Goal: Transaction & Acquisition: Purchase product/service

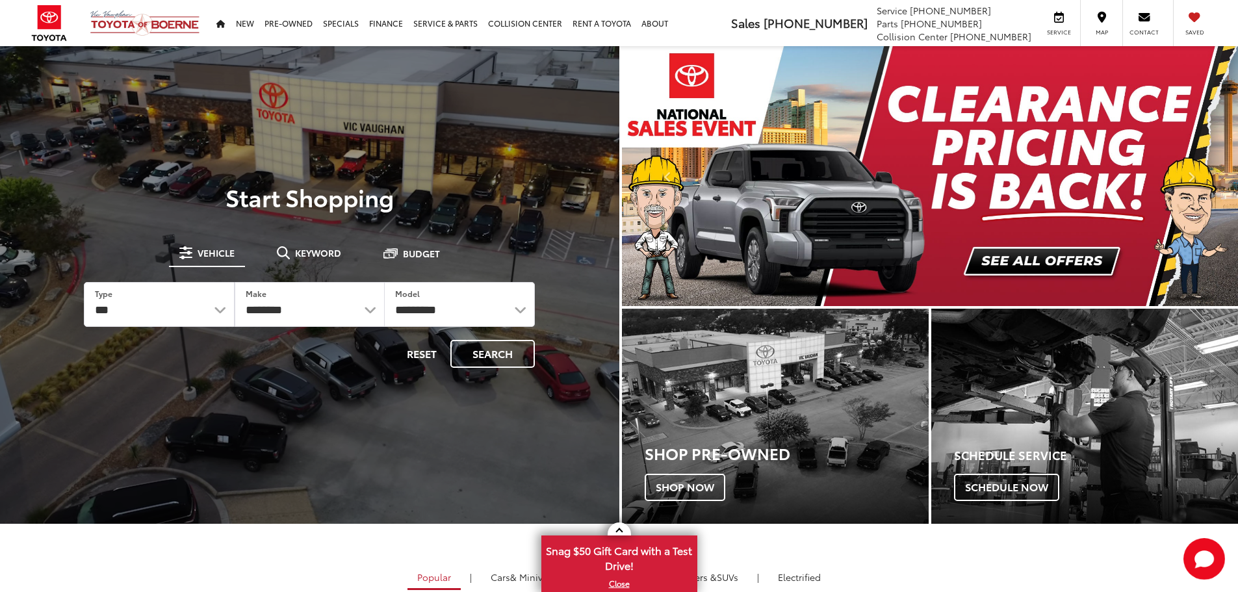
click at [337, 244] on button "Keyword" at bounding box center [308, 252] width 85 height 23
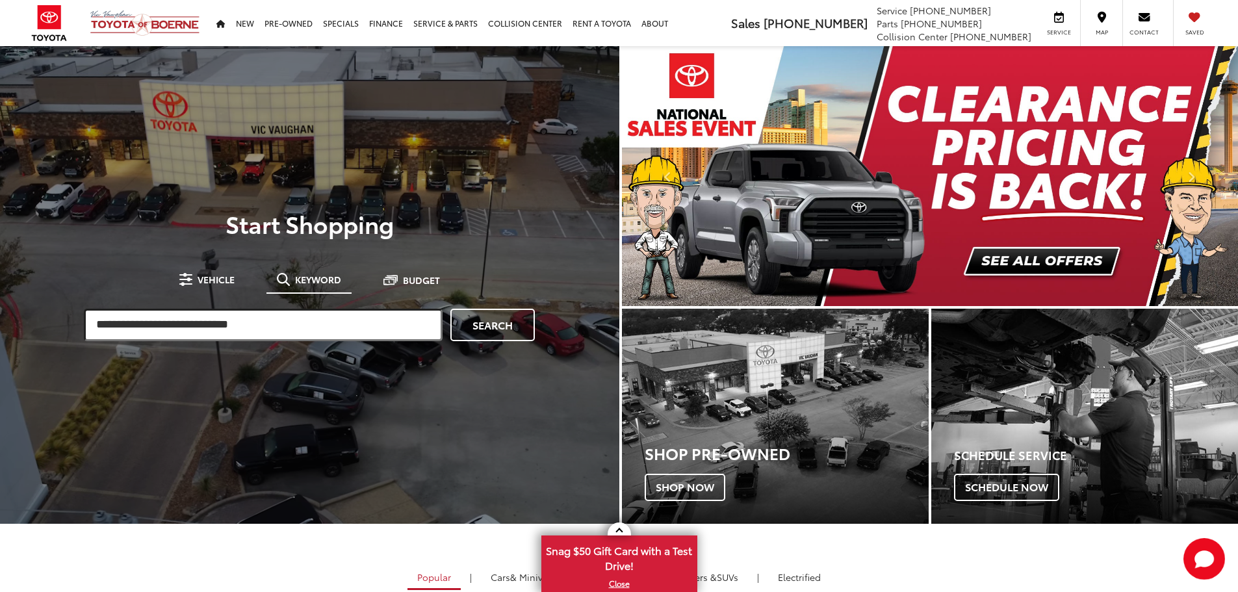
click at [304, 315] on input "search" at bounding box center [263, 325] width 359 height 32
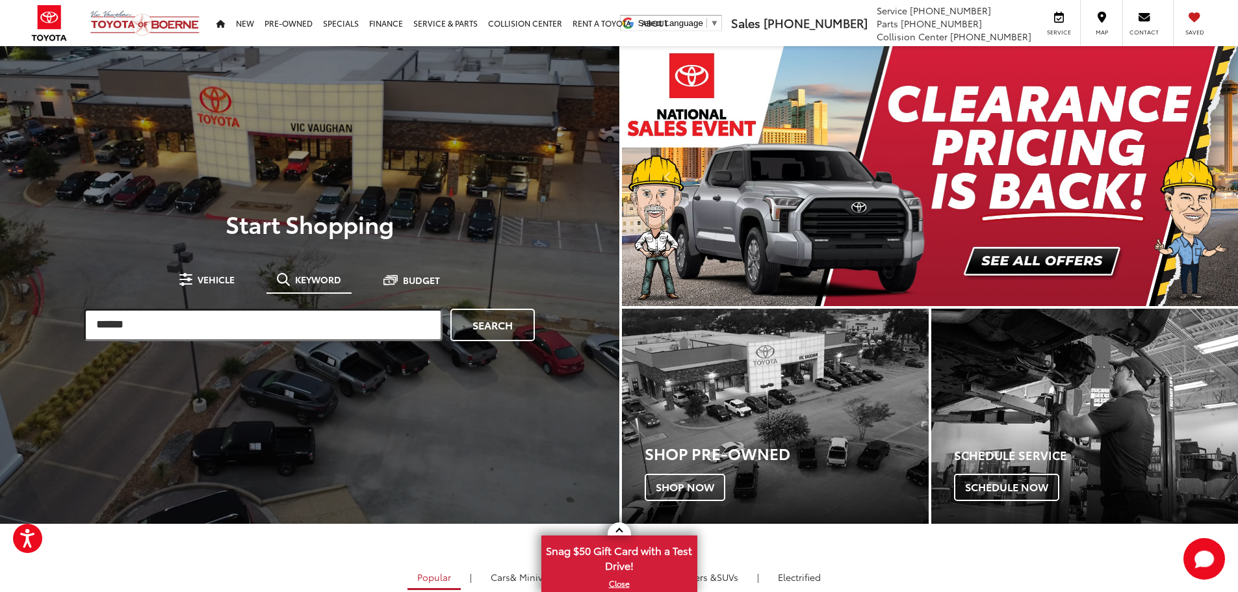
type input "******"
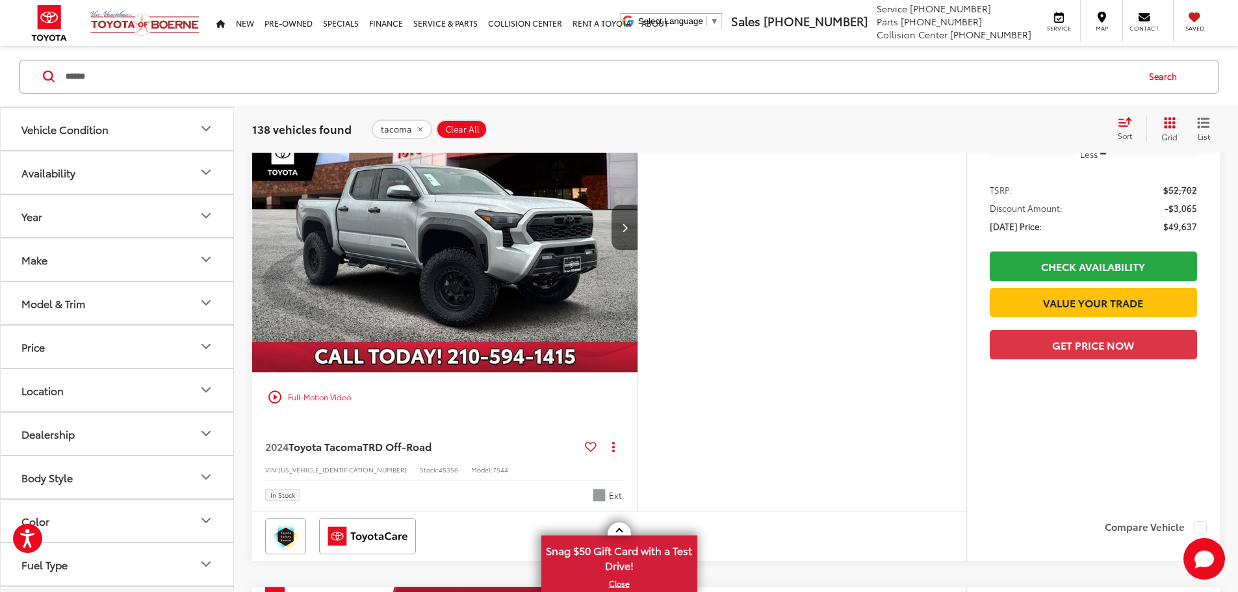
scroll to position [194, 0]
click at [1131, 128] on div "Sort" at bounding box center [1128, 129] width 35 height 26
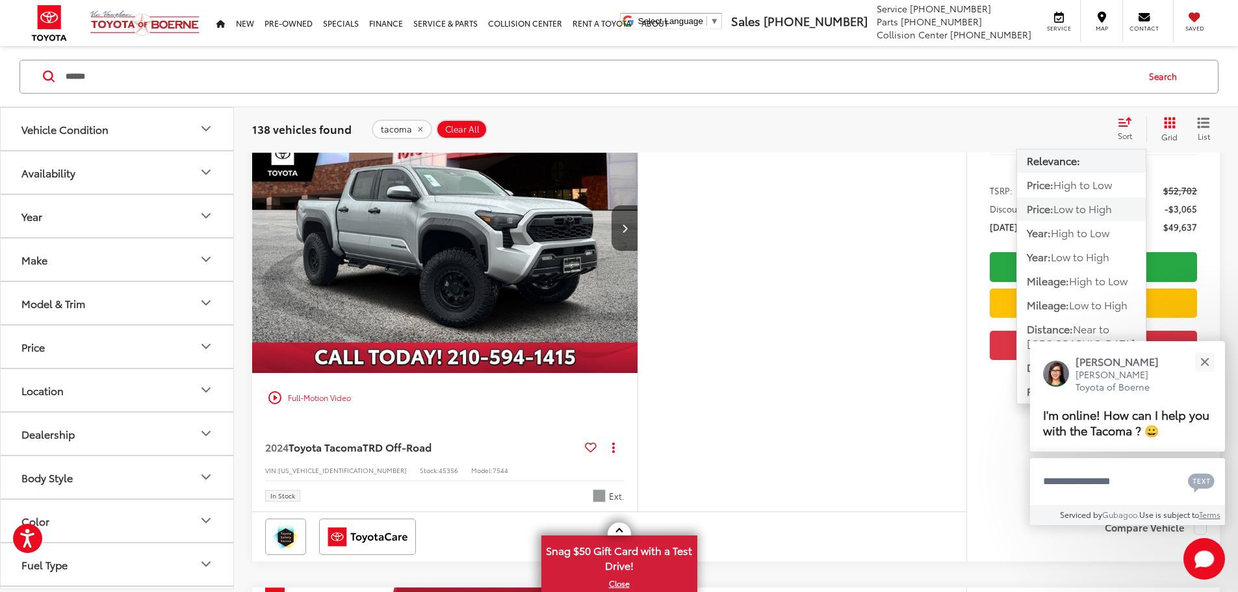
click at [1076, 221] on button "Price: Low to High" at bounding box center [1081, 232] width 129 height 23
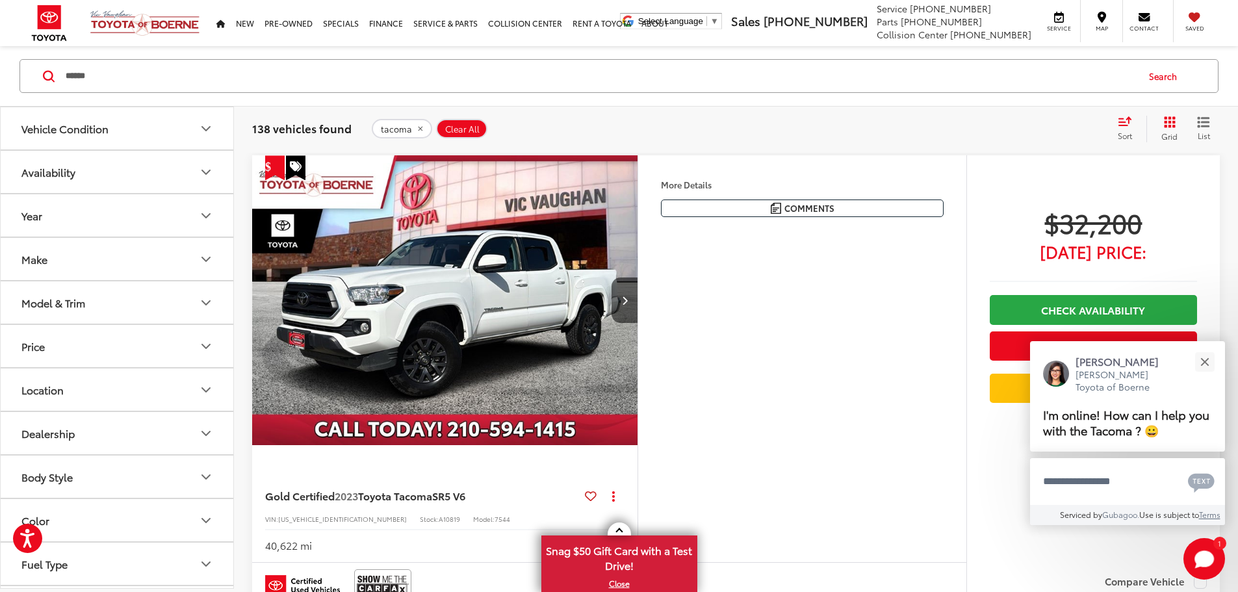
scroll to position [3635, 0]
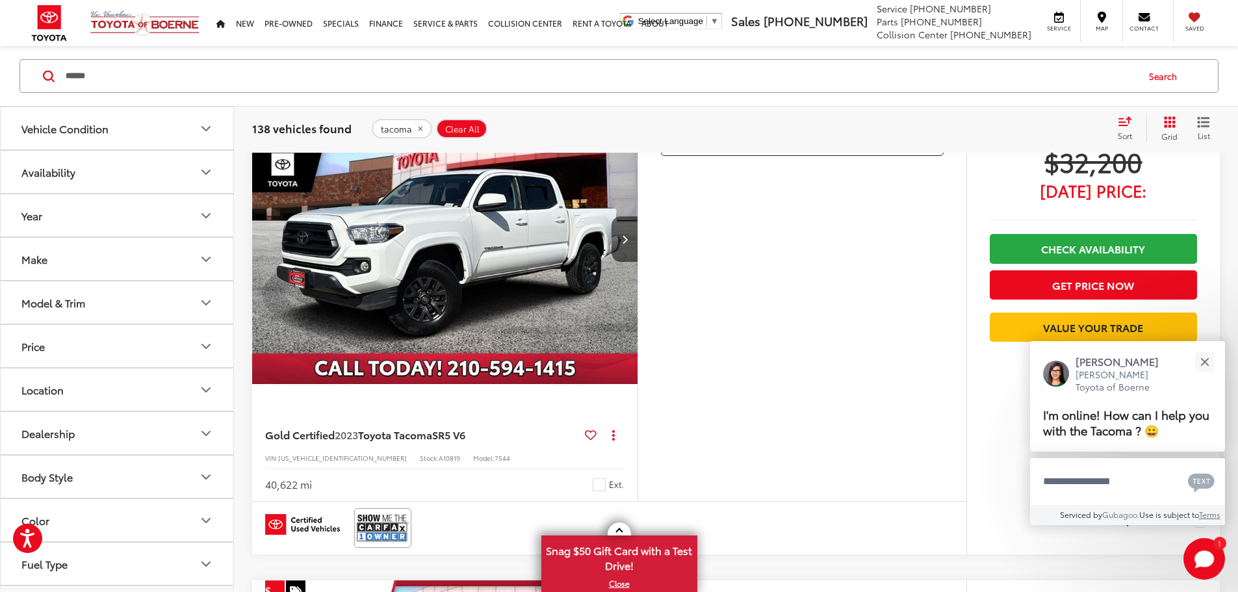
scroll to position [0, 1971]
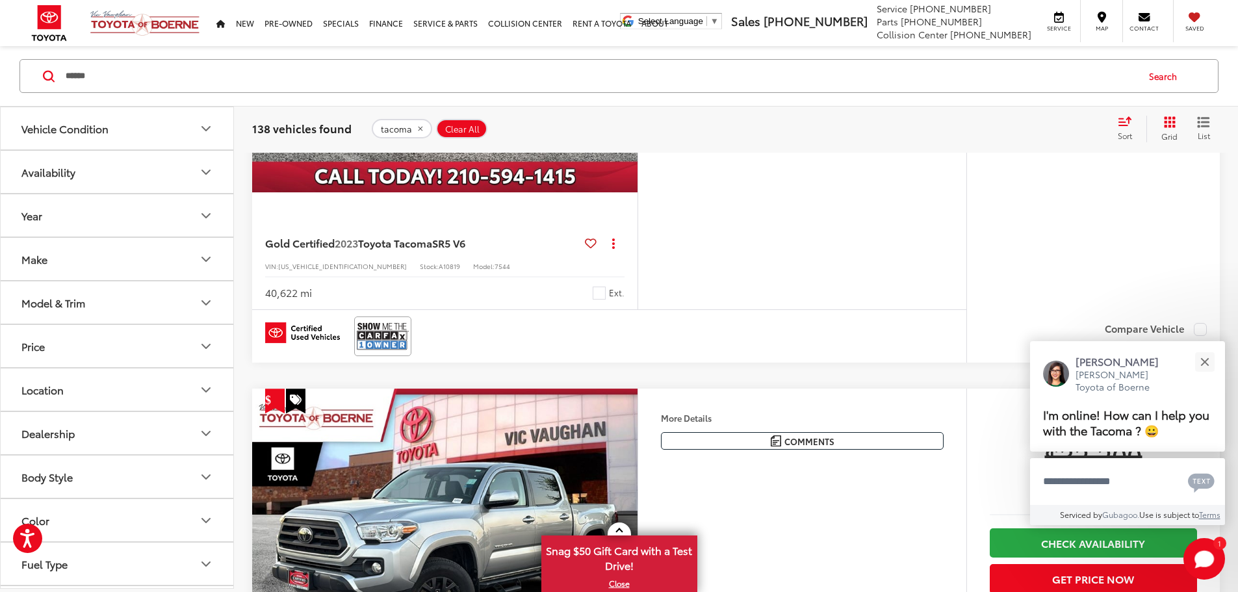
scroll to position [3830, 0]
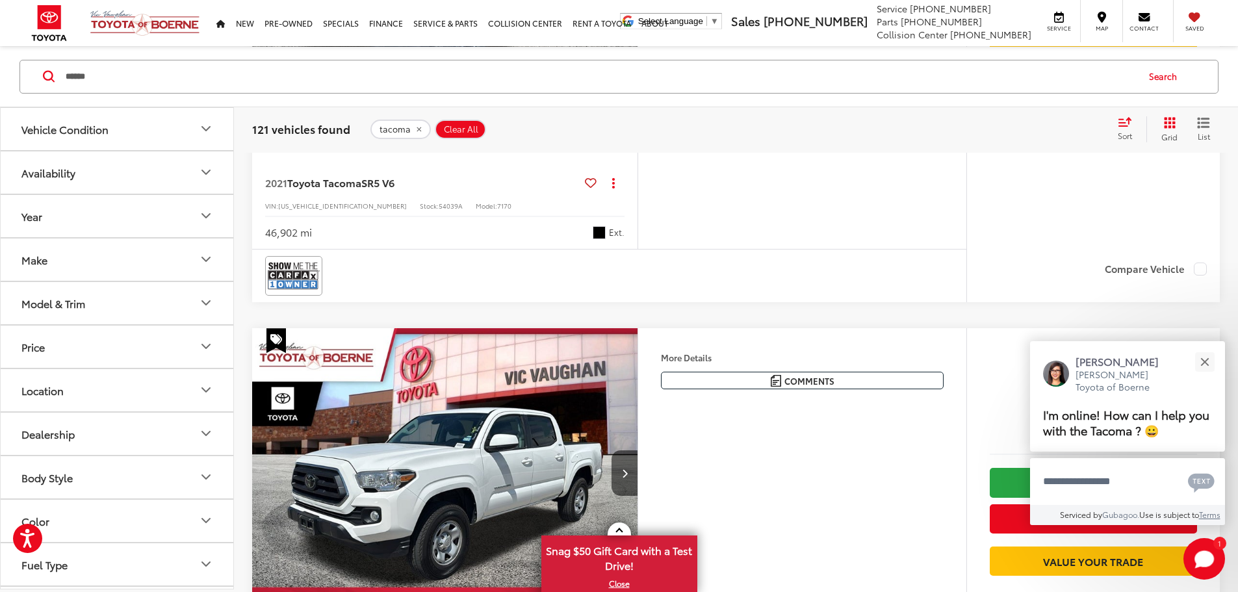
scroll to position [2534, 0]
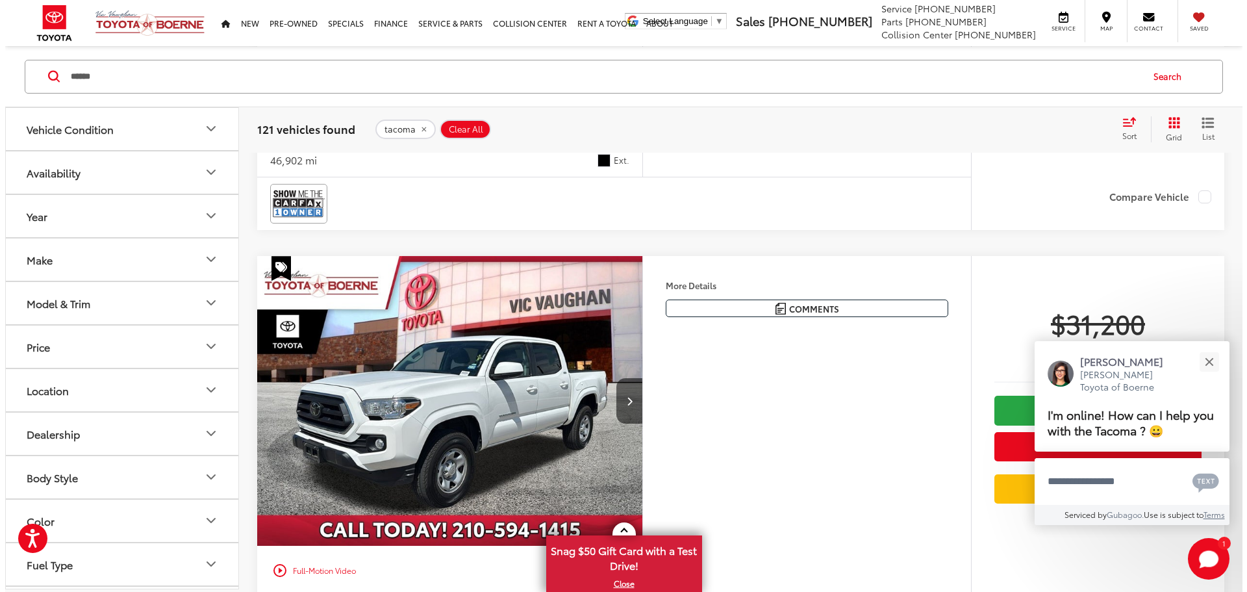
scroll to position [2339, 0]
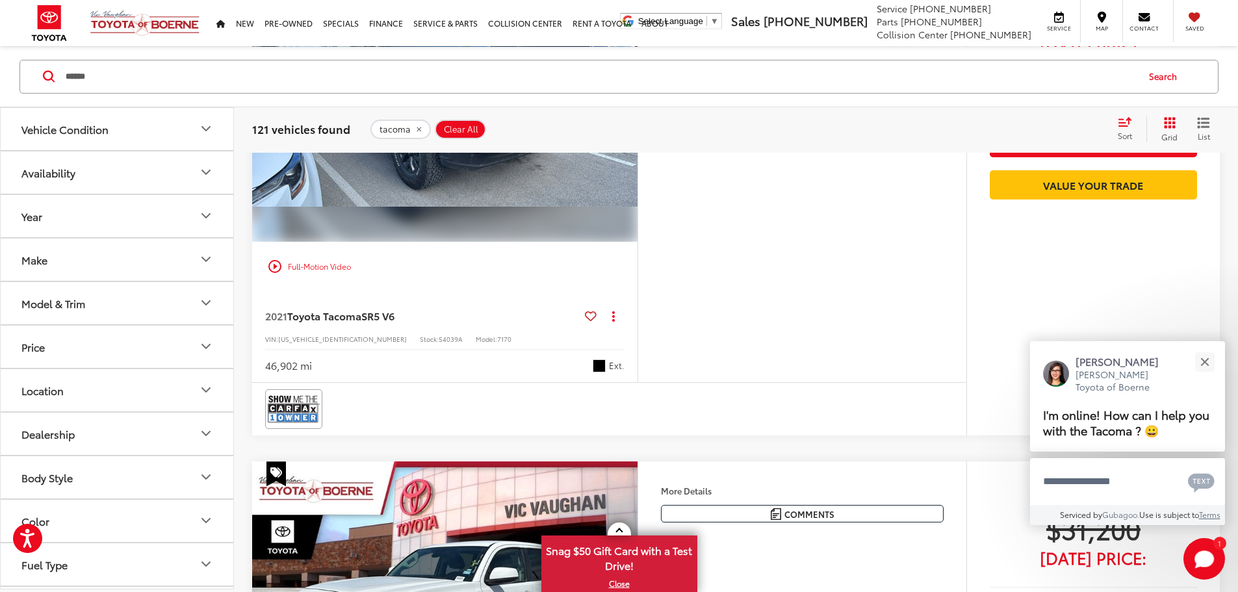
click at [0, 0] on button "More..." at bounding box center [0, 0] width 0 height 0
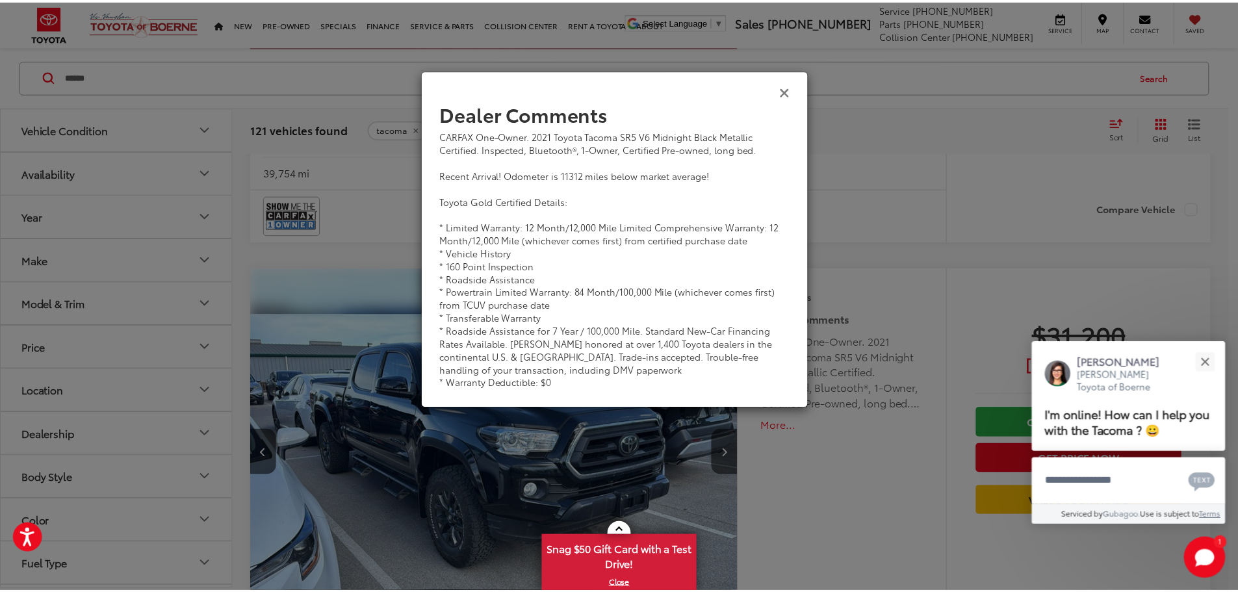
scroll to position [2277, 0]
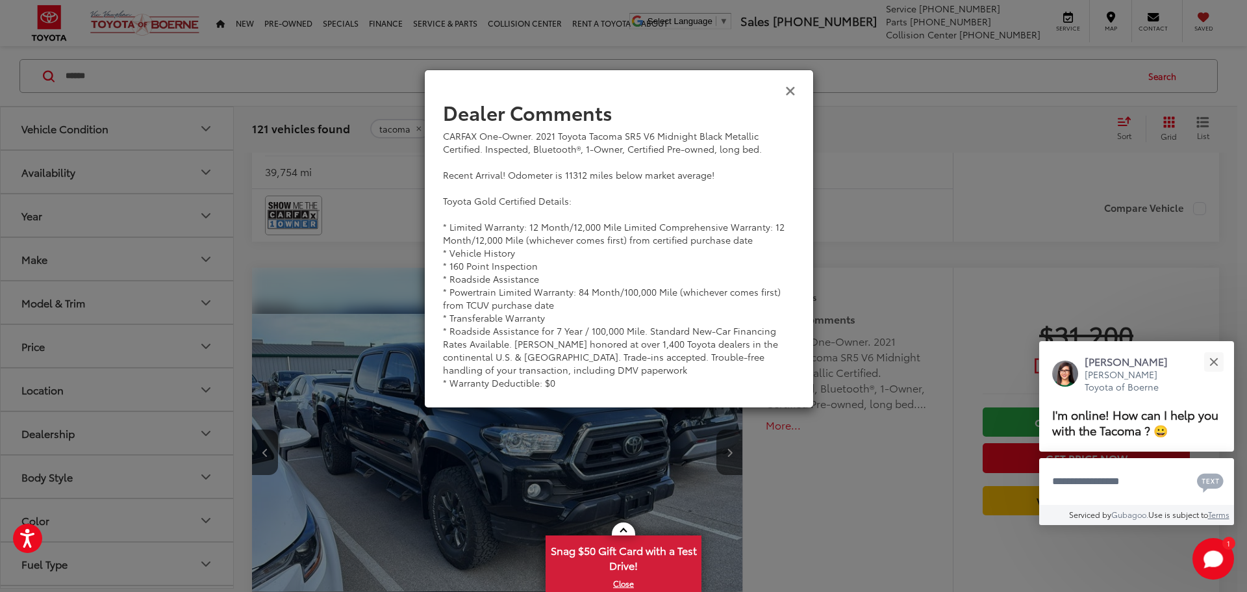
click at [789, 92] on icon "Close" at bounding box center [791, 90] width 10 height 14
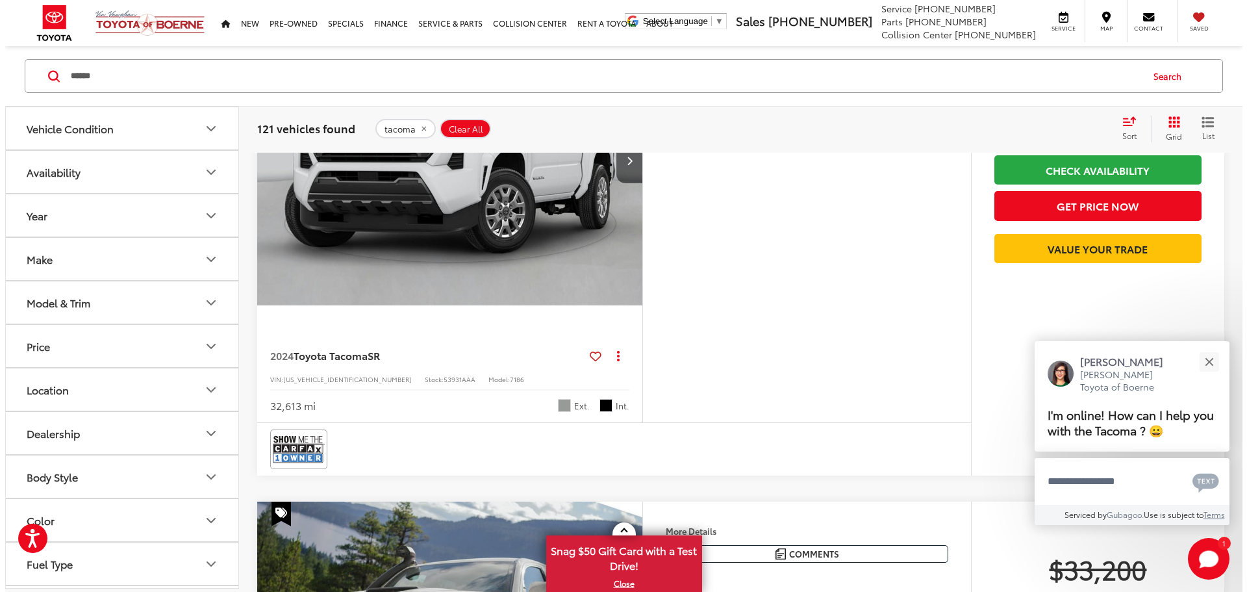
scroll to position [4162, 0]
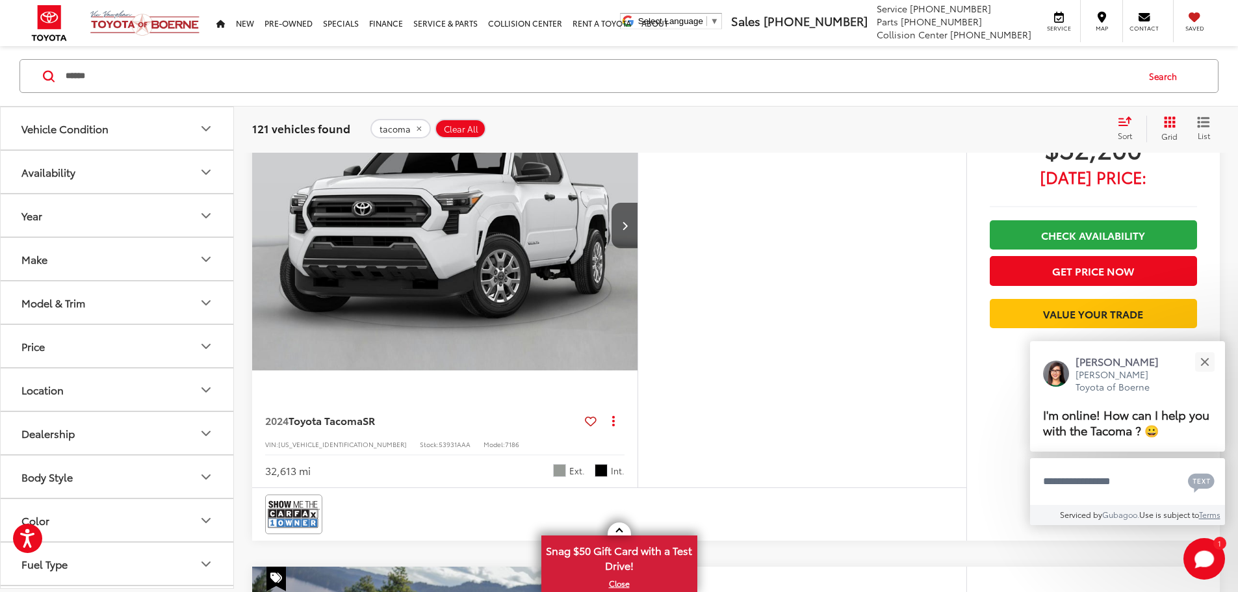
click at [0, 0] on button "More..." at bounding box center [0, 0] width 0 height 0
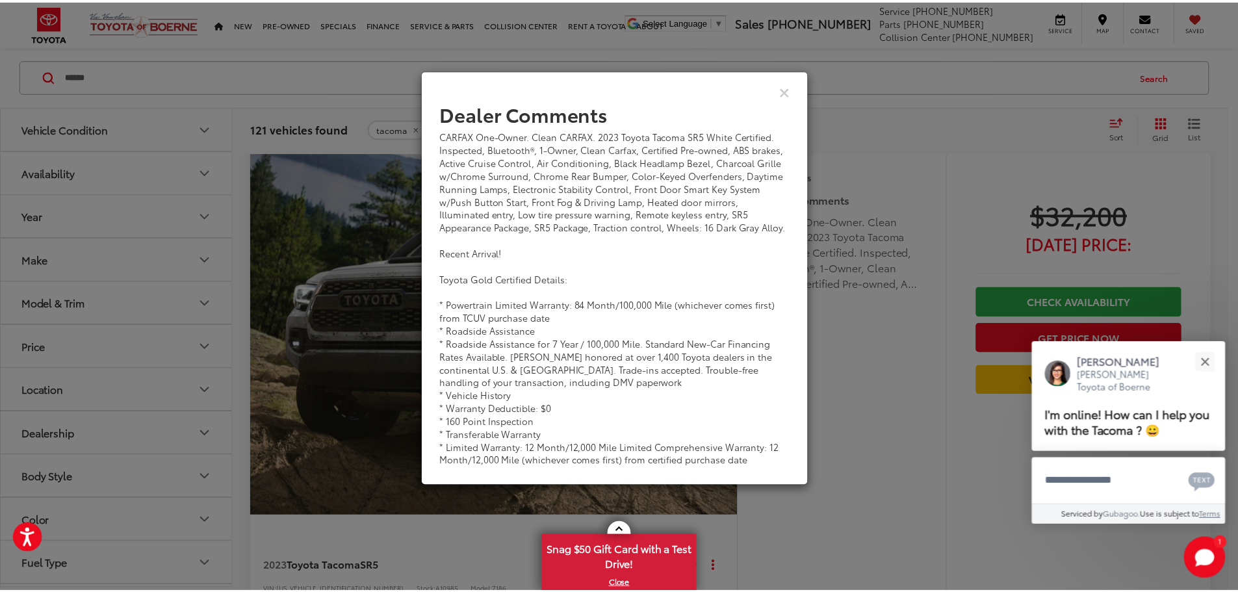
scroll to position [4224, 0]
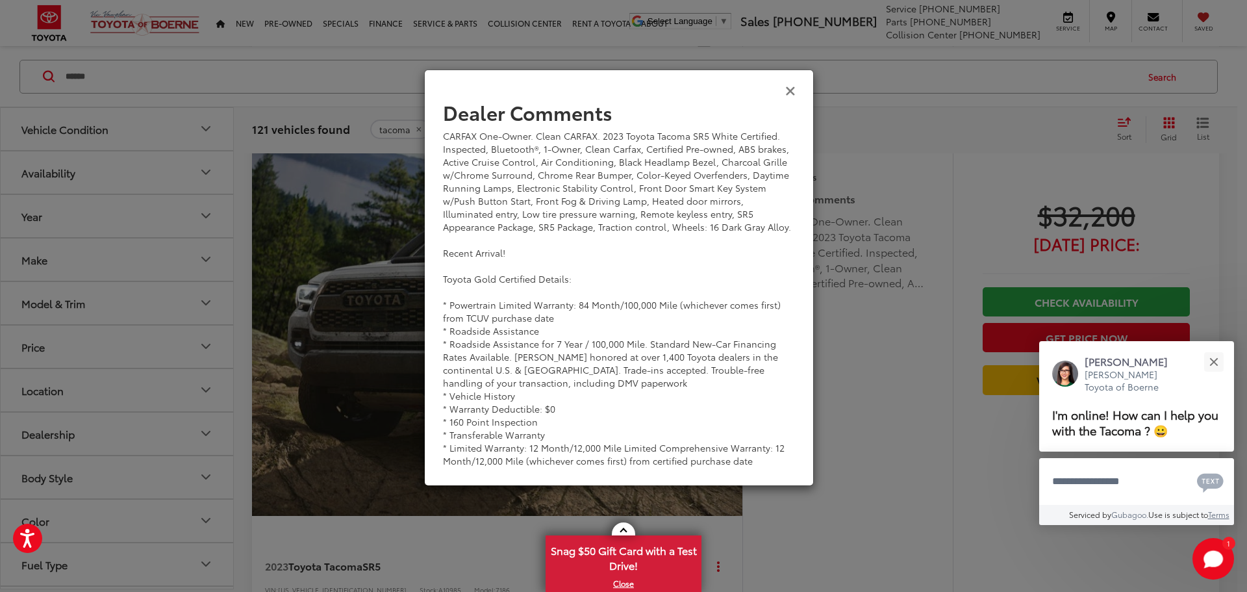
click at [793, 92] on icon "Close" at bounding box center [791, 90] width 10 height 14
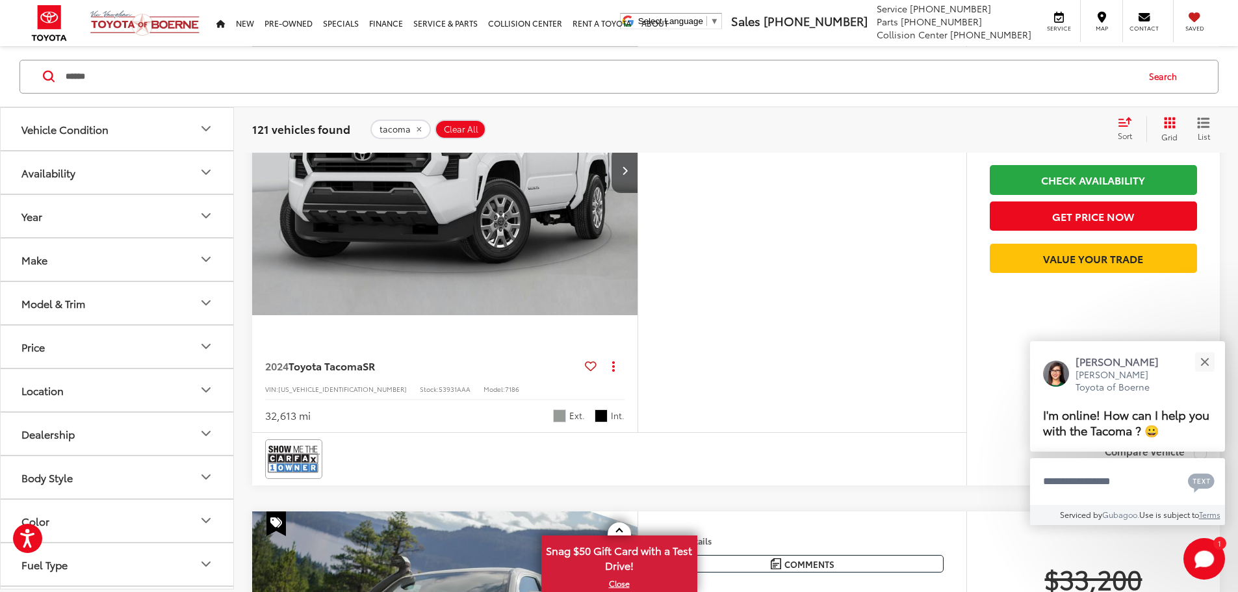
scroll to position [4354, 0]
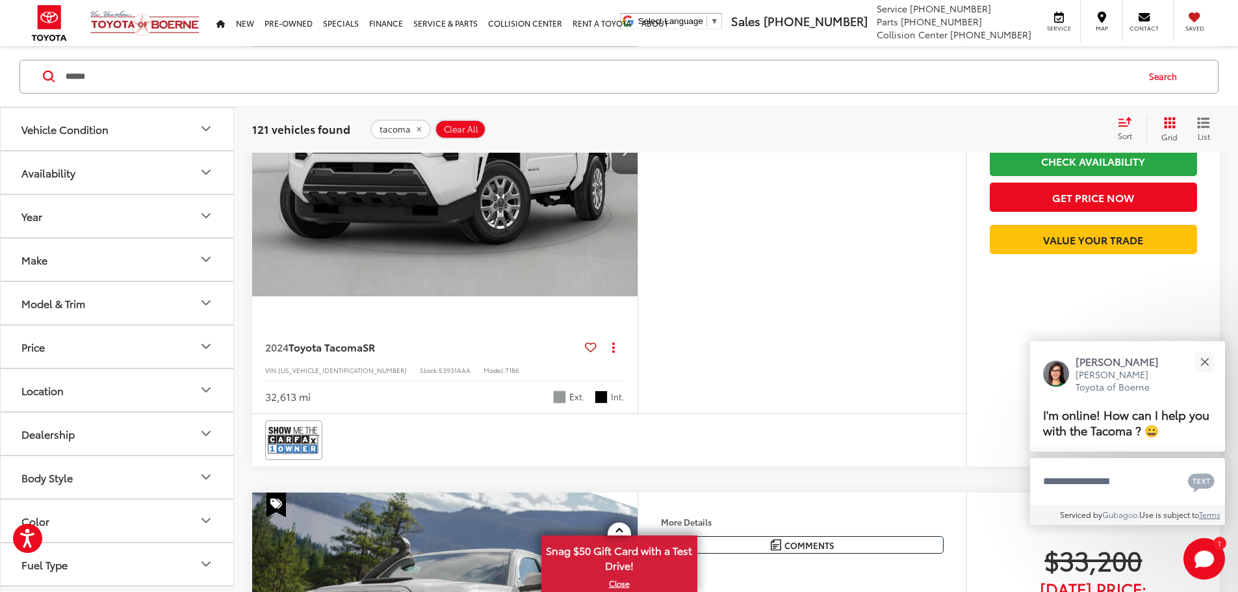
scroll to position [4224, 0]
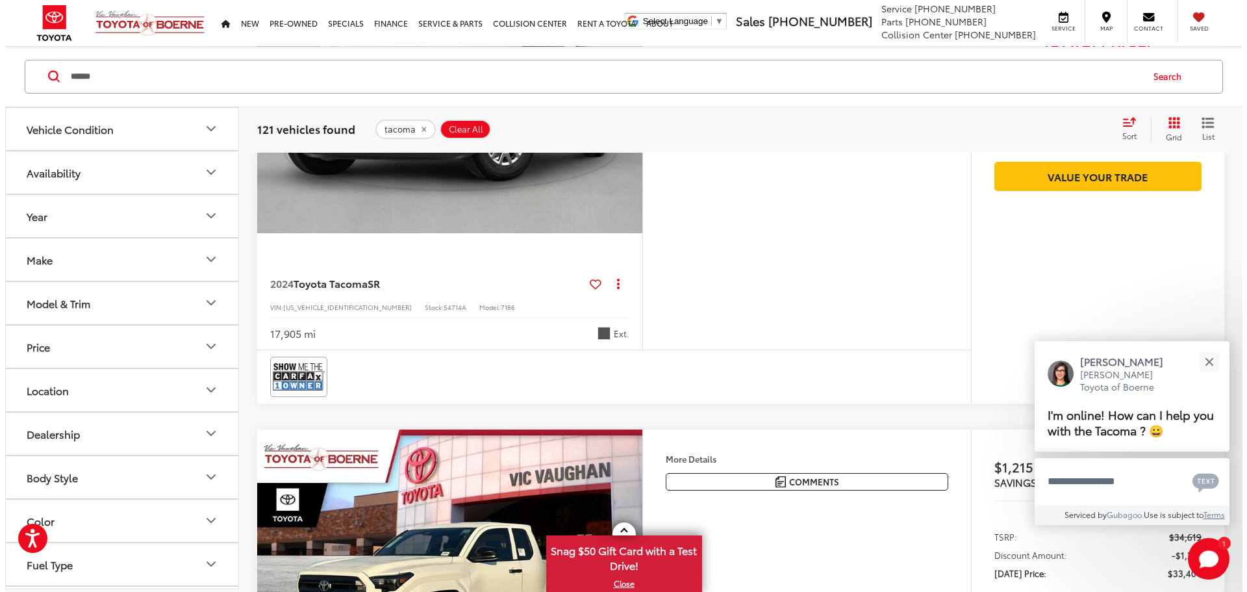
scroll to position [5267, 0]
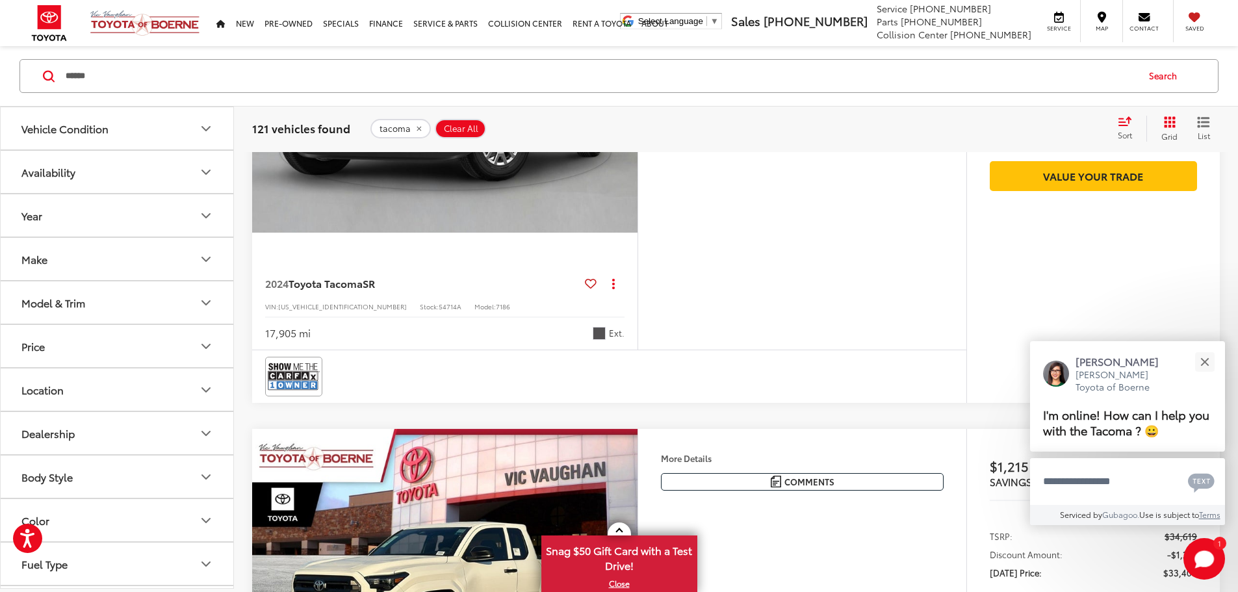
click at [0, 0] on button "More..." at bounding box center [0, 0] width 0 height 0
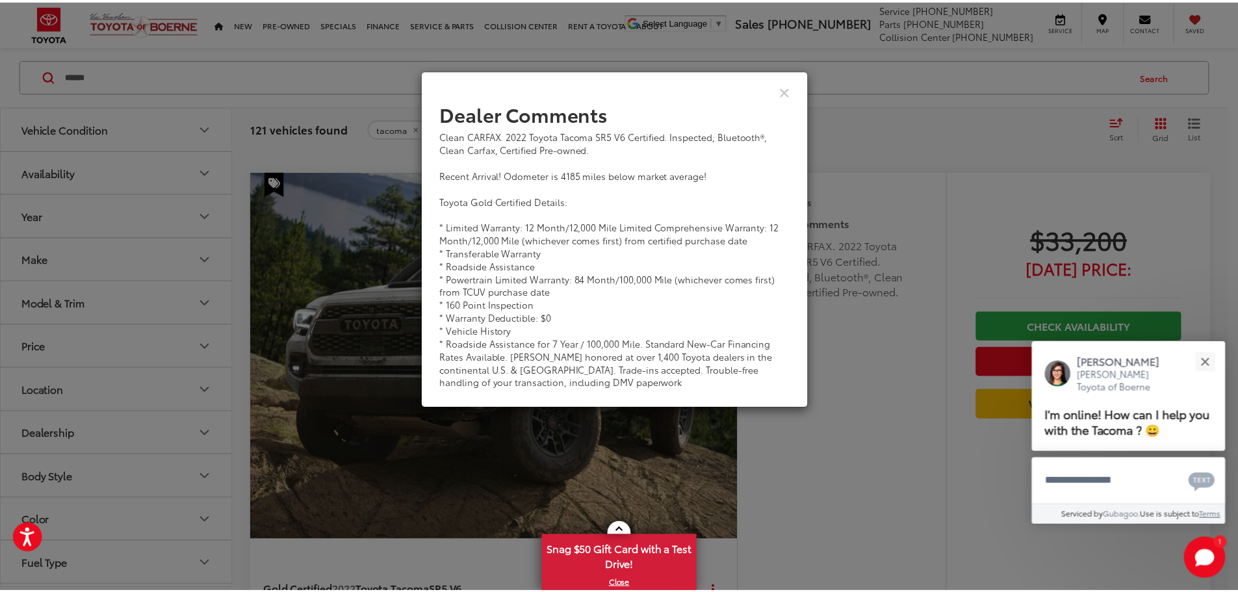
scroll to position [5329, 0]
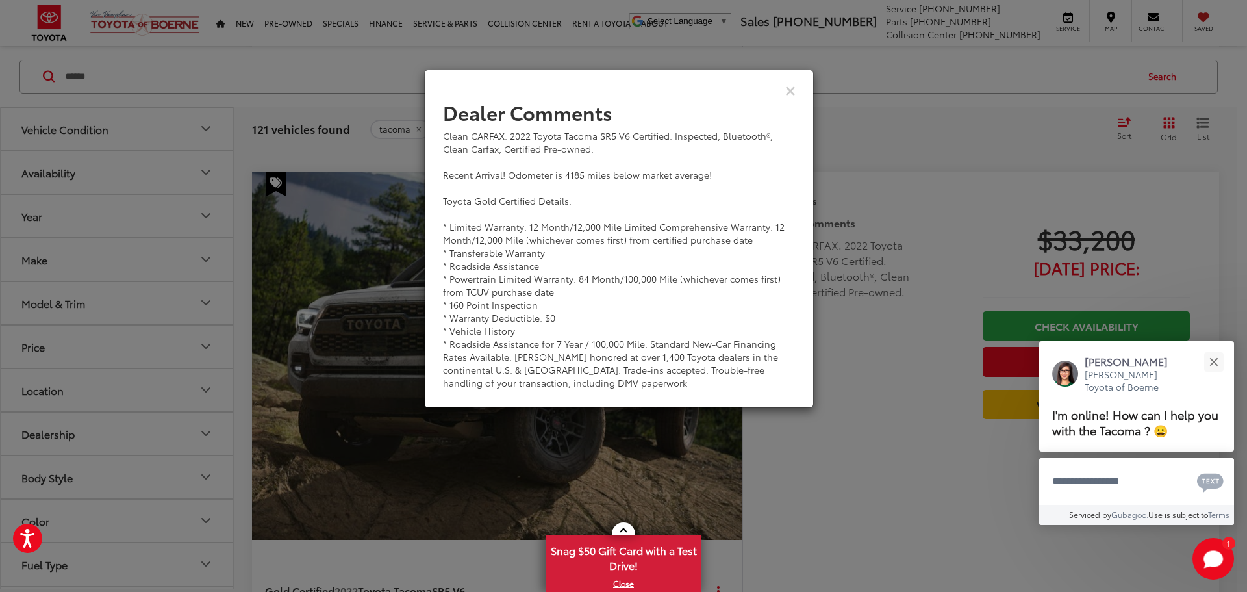
click at [799, 92] on div "View Comments" at bounding box center [619, 90] width 390 height 50
click at [793, 93] on icon "Close" at bounding box center [791, 90] width 10 height 14
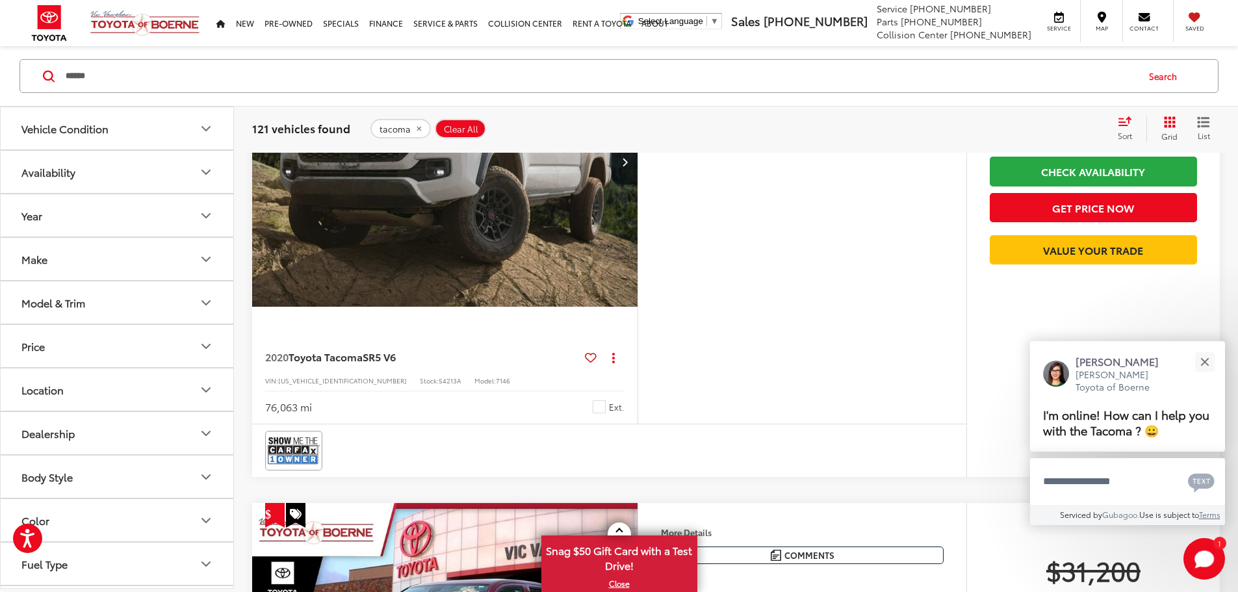
scroll to position [261, 0]
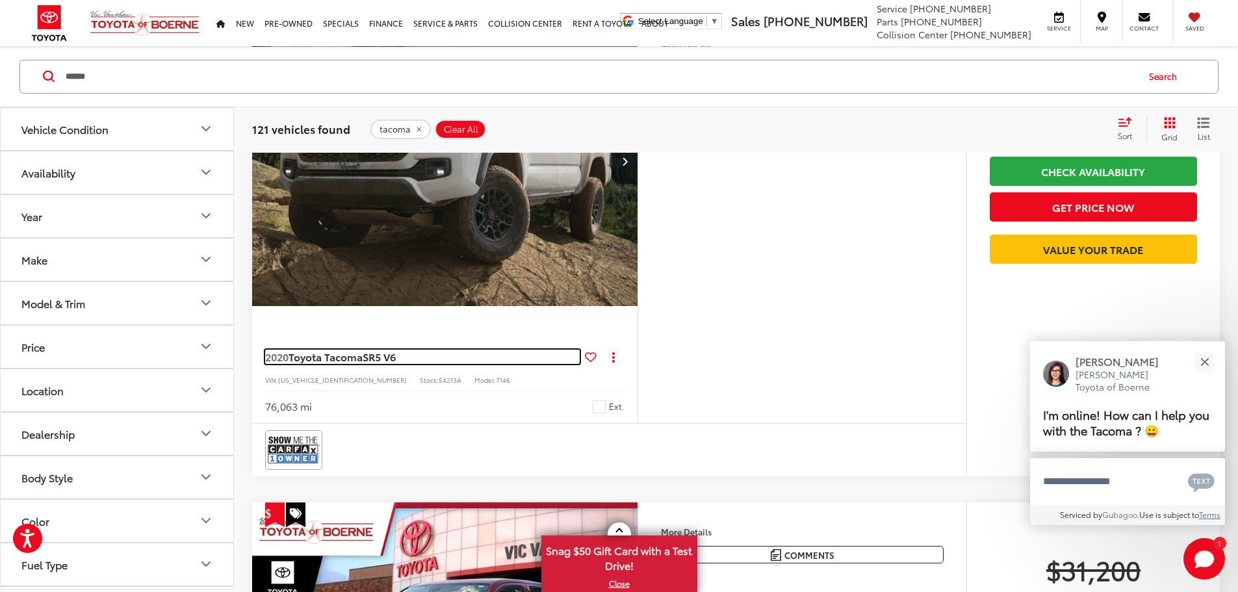
click at [396, 364] on span "SR5 V6" at bounding box center [379, 356] width 33 height 15
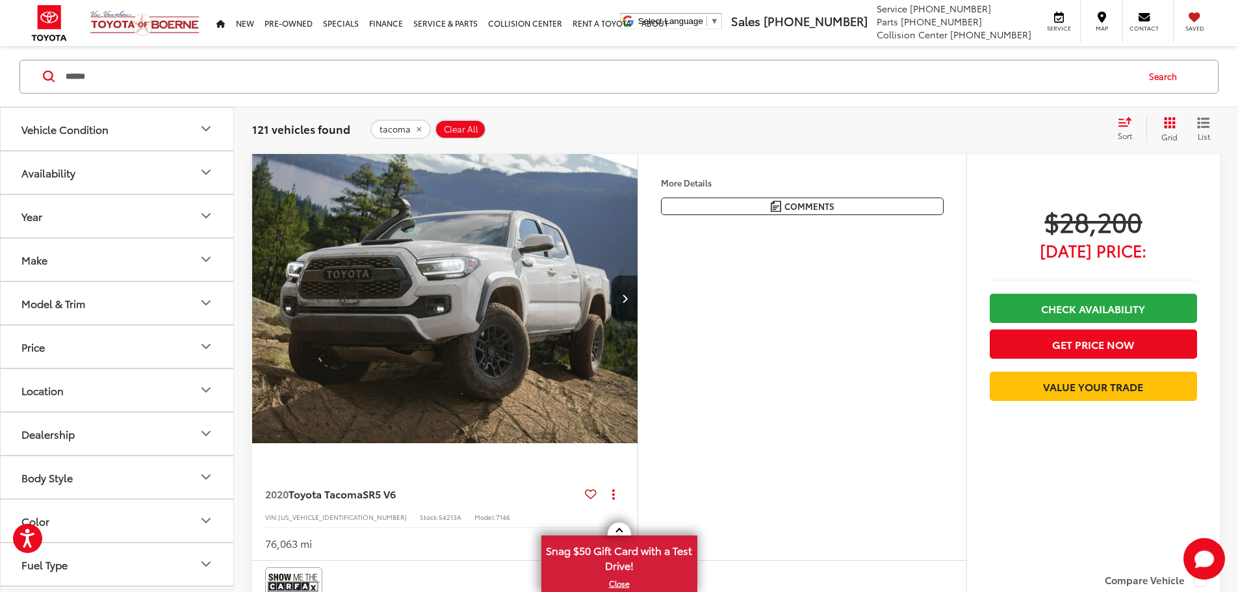
click at [0, 0] on button "More..." at bounding box center [0, 0] width 0 height 0
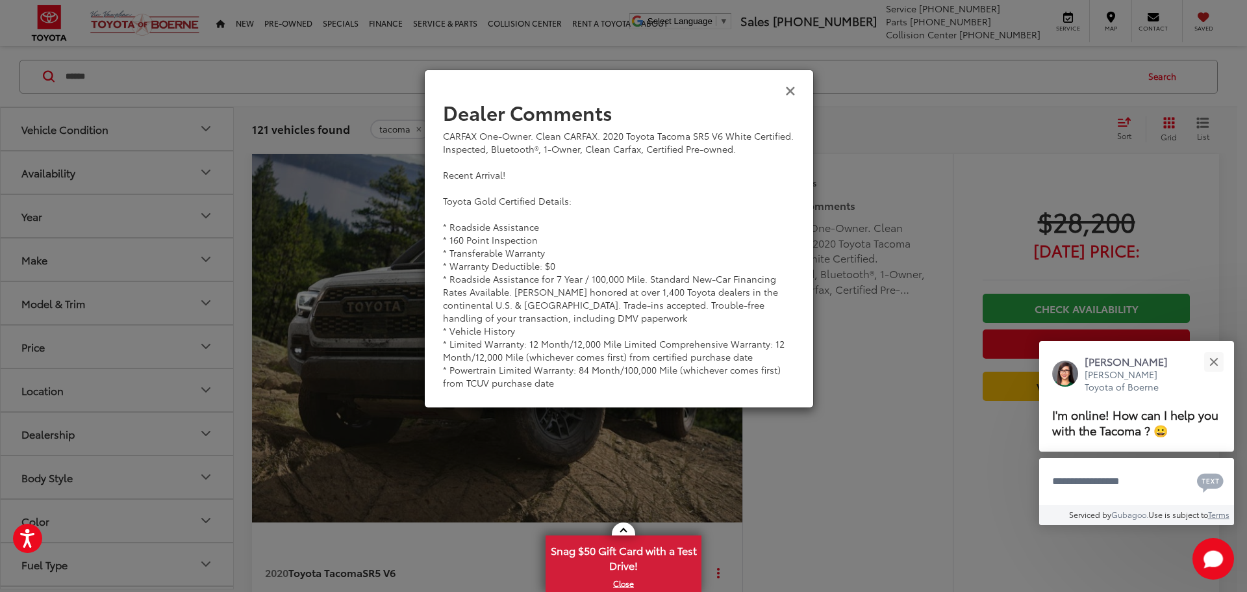
click at [794, 90] on icon "Close" at bounding box center [791, 90] width 10 height 14
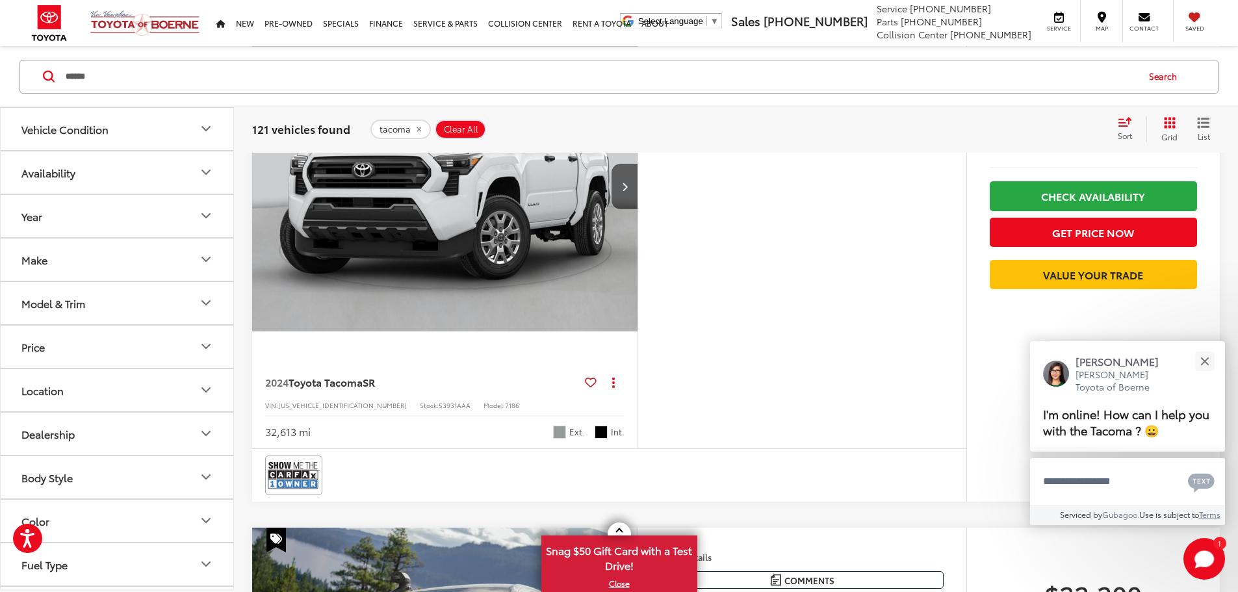
scroll to position [4199, 0]
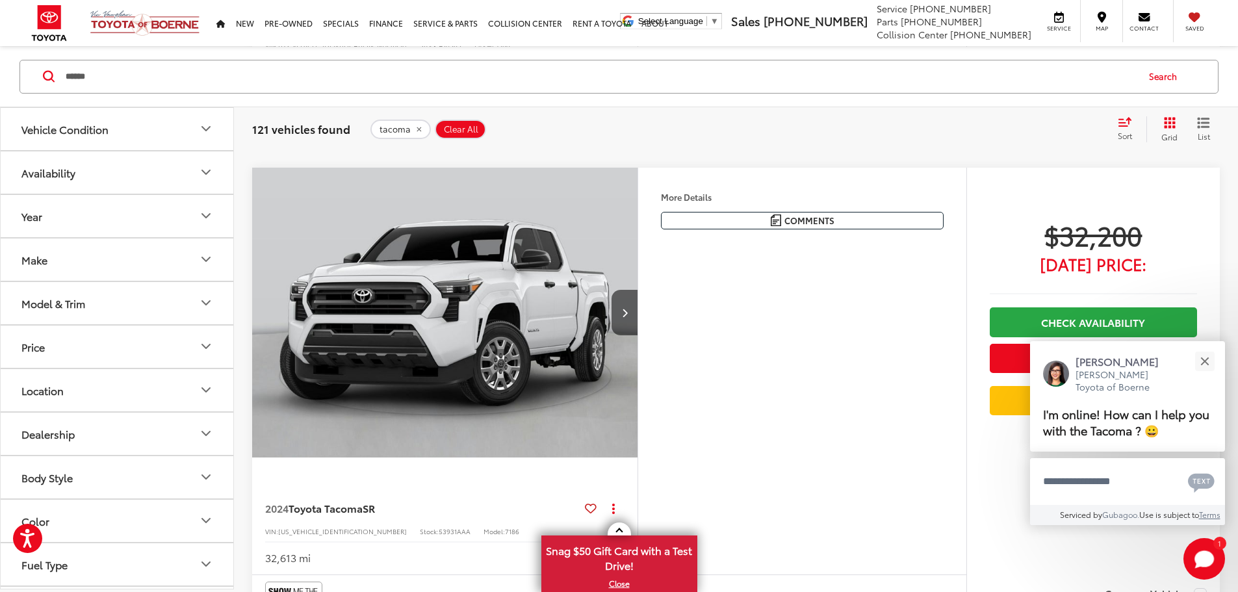
scroll to position [4199, 0]
